Goal: Information Seeking & Learning: Learn about a topic

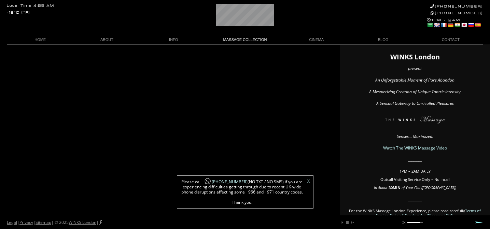
scroll to position [0, 3]
click at [175, 41] on link "INFO" at bounding box center [173, 39] width 67 height 9
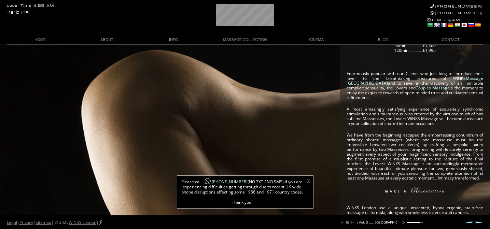
scroll to position [79, 0]
click at [416, 89] on link "Couples Massage" at bounding box center [433, 88] width 34 height 6
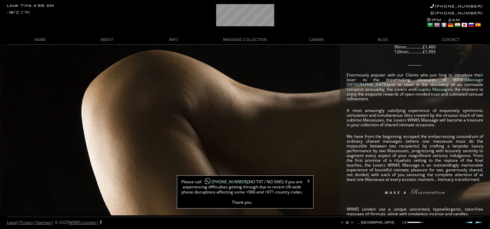
scroll to position [0, 0]
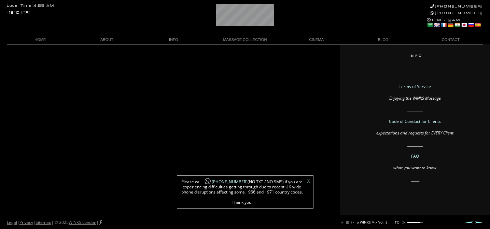
scroll to position [0, 73]
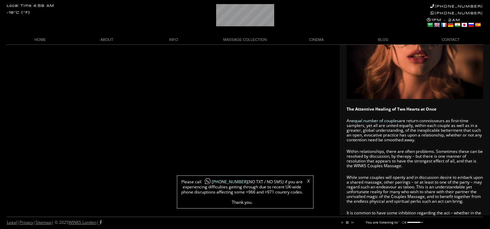
scroll to position [149, 0]
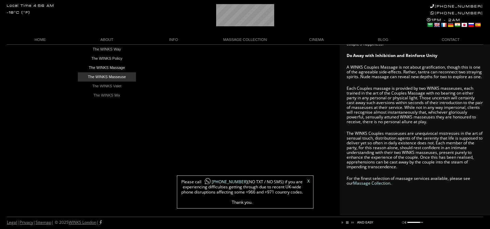
click at [103, 76] on link "The WINKS Masseuse" at bounding box center [107, 76] width 58 height 9
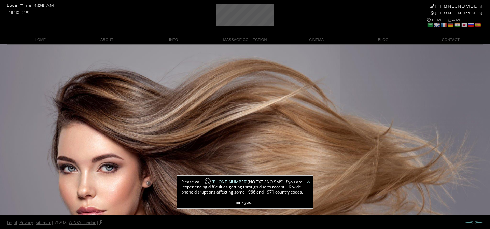
scroll to position [5, 0]
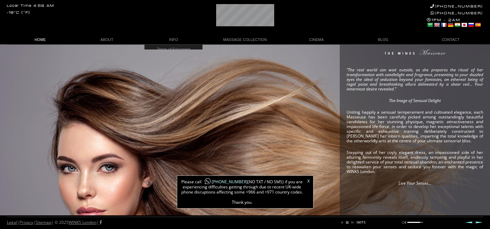
click at [38, 40] on link "HOME" at bounding box center [40, 39] width 67 height 9
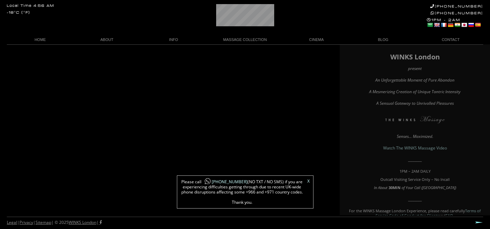
click at [310, 181] on div "X Please call [PHONE_NUMBER] (NO TXT / NO SMS) if you are experiencing difficul…" at bounding box center [245, 192] width 137 height 33
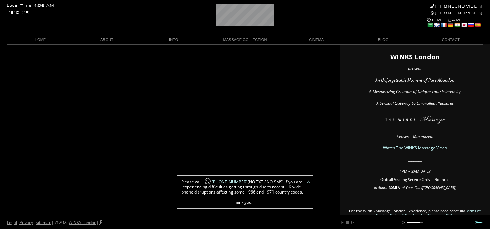
click at [309, 181] on link "X" at bounding box center [309, 181] width 2 height 4
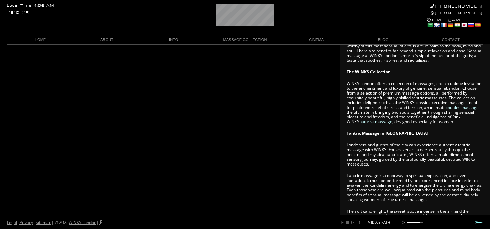
click at [368, 121] on link "naturist massage" at bounding box center [376, 122] width 33 height 6
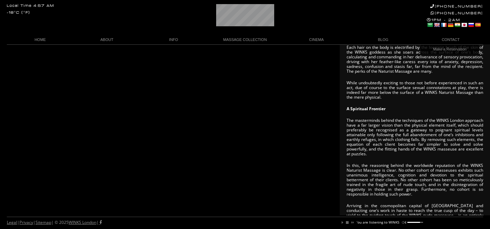
scroll to position [0, 44]
